Goal: Transaction & Acquisition: Purchase product/service

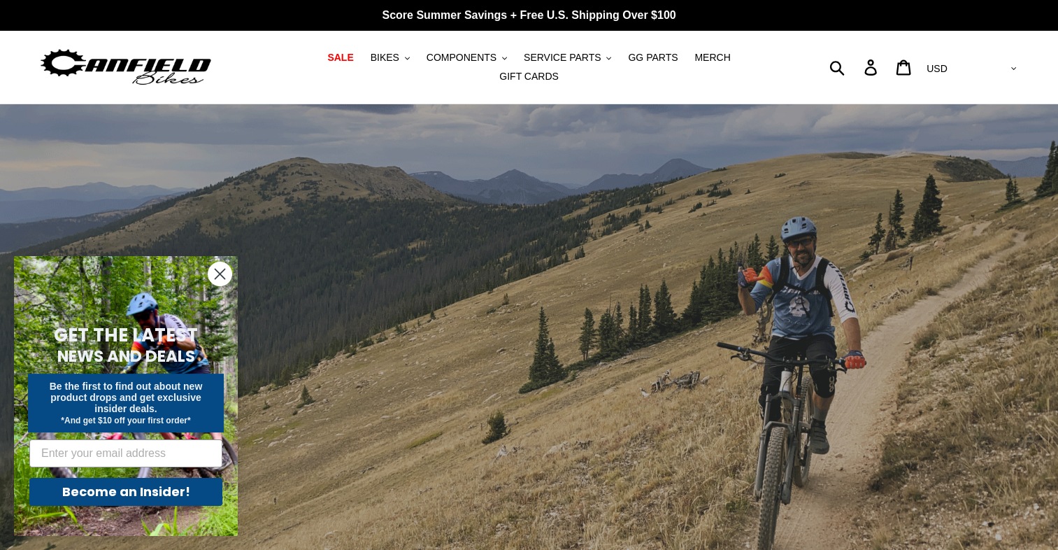
click at [218, 276] on icon "Close dialog" at bounding box center [220, 274] width 10 height 10
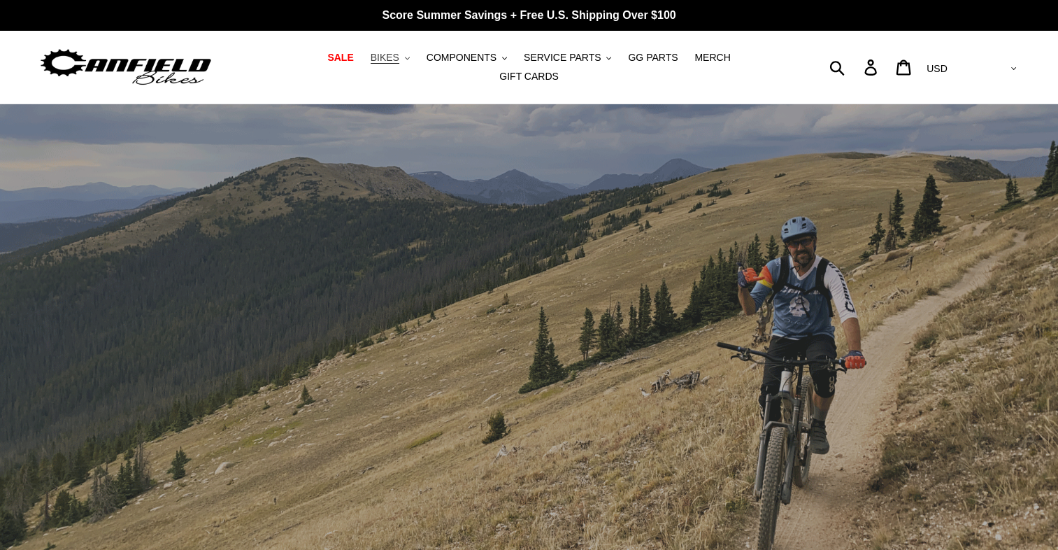
click at [374, 60] on span "BIKES" at bounding box center [385, 58] width 29 height 12
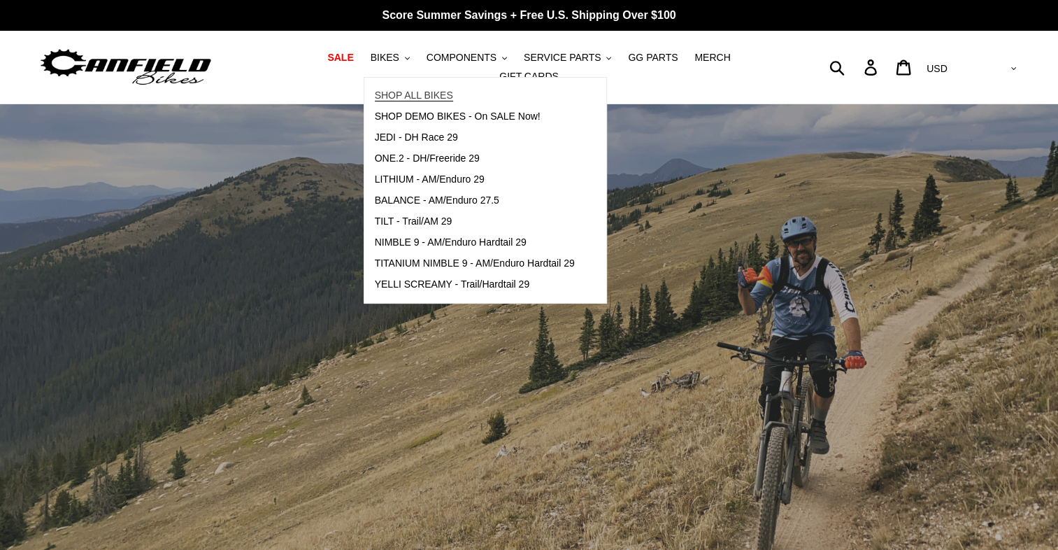
click at [387, 101] on span "SHOP ALL BIKES" at bounding box center [414, 96] width 78 height 12
